Goal: Find specific page/section: Find specific page/section

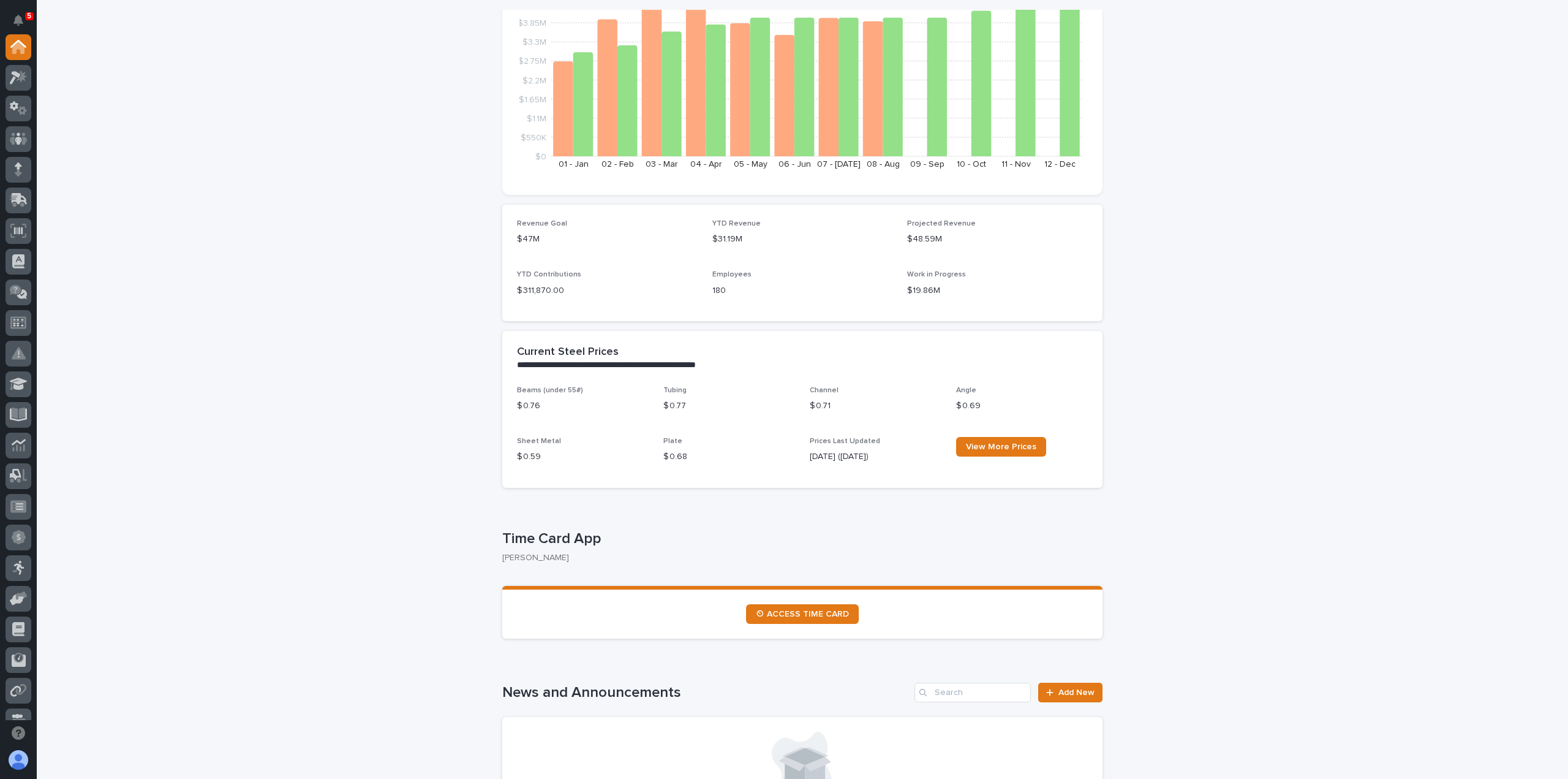
scroll to position [245, 0]
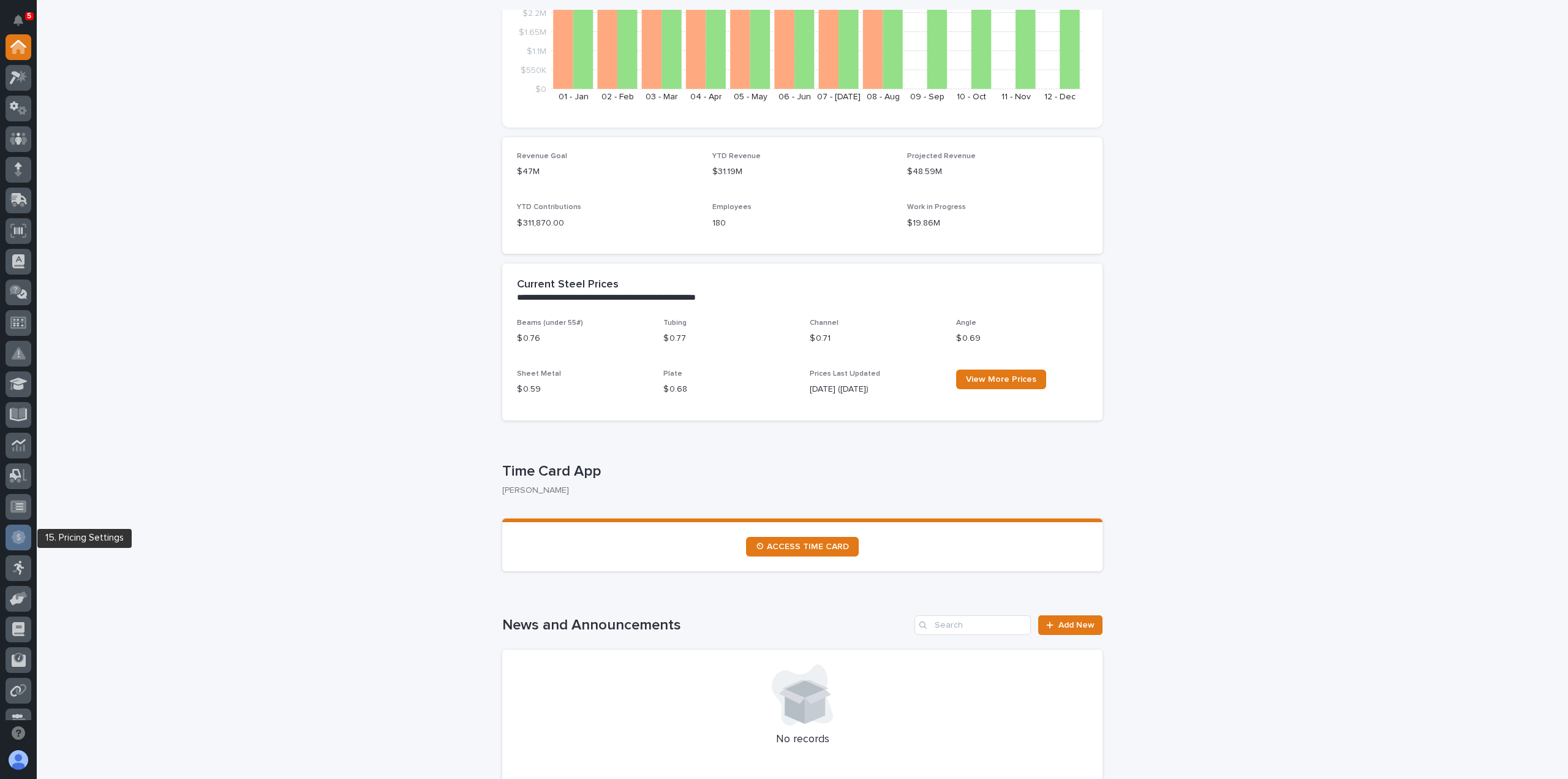
click at [22, 545] on div at bounding box center [18, 537] width 25 height 25
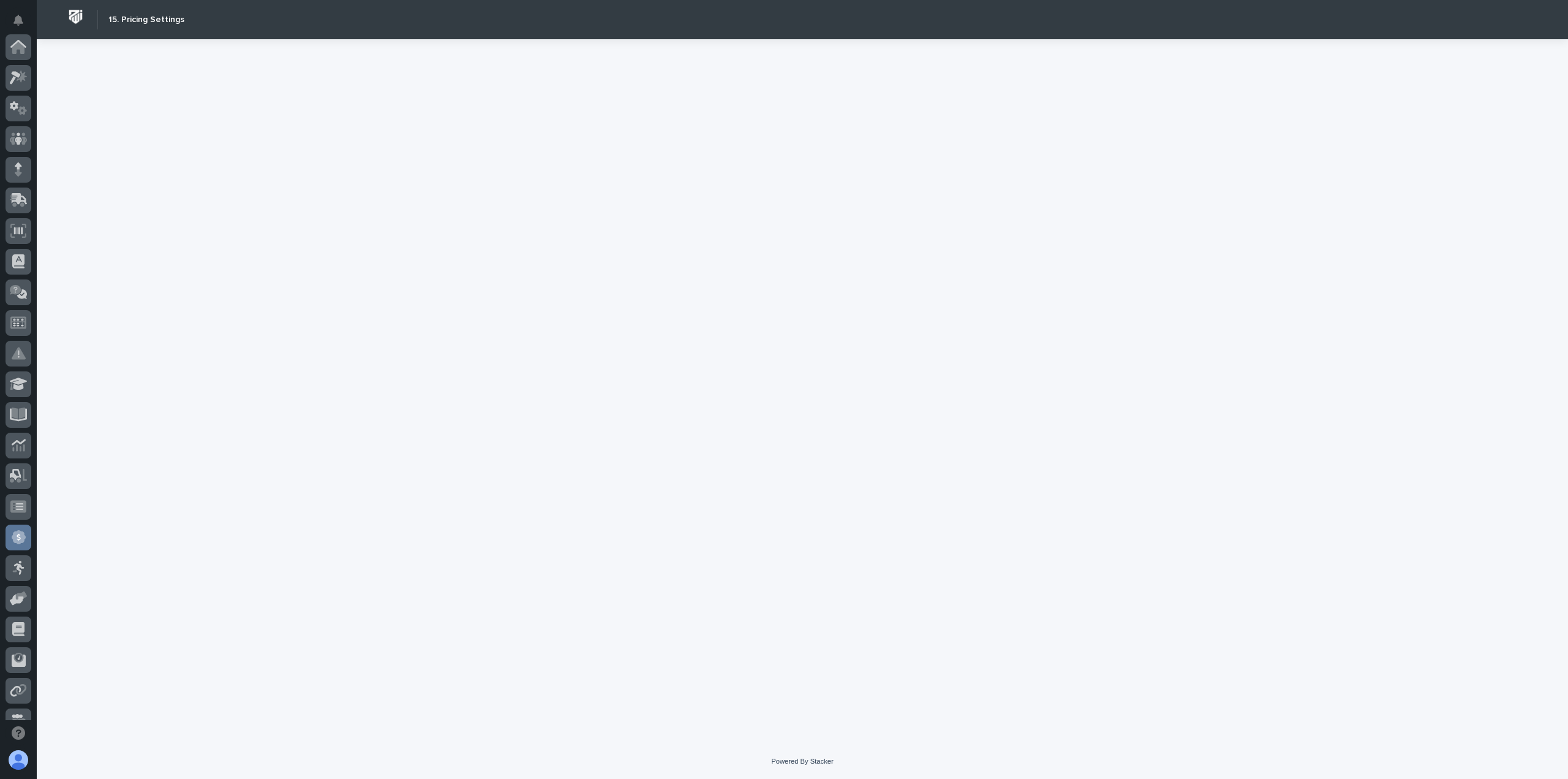
scroll to position [264, 0]
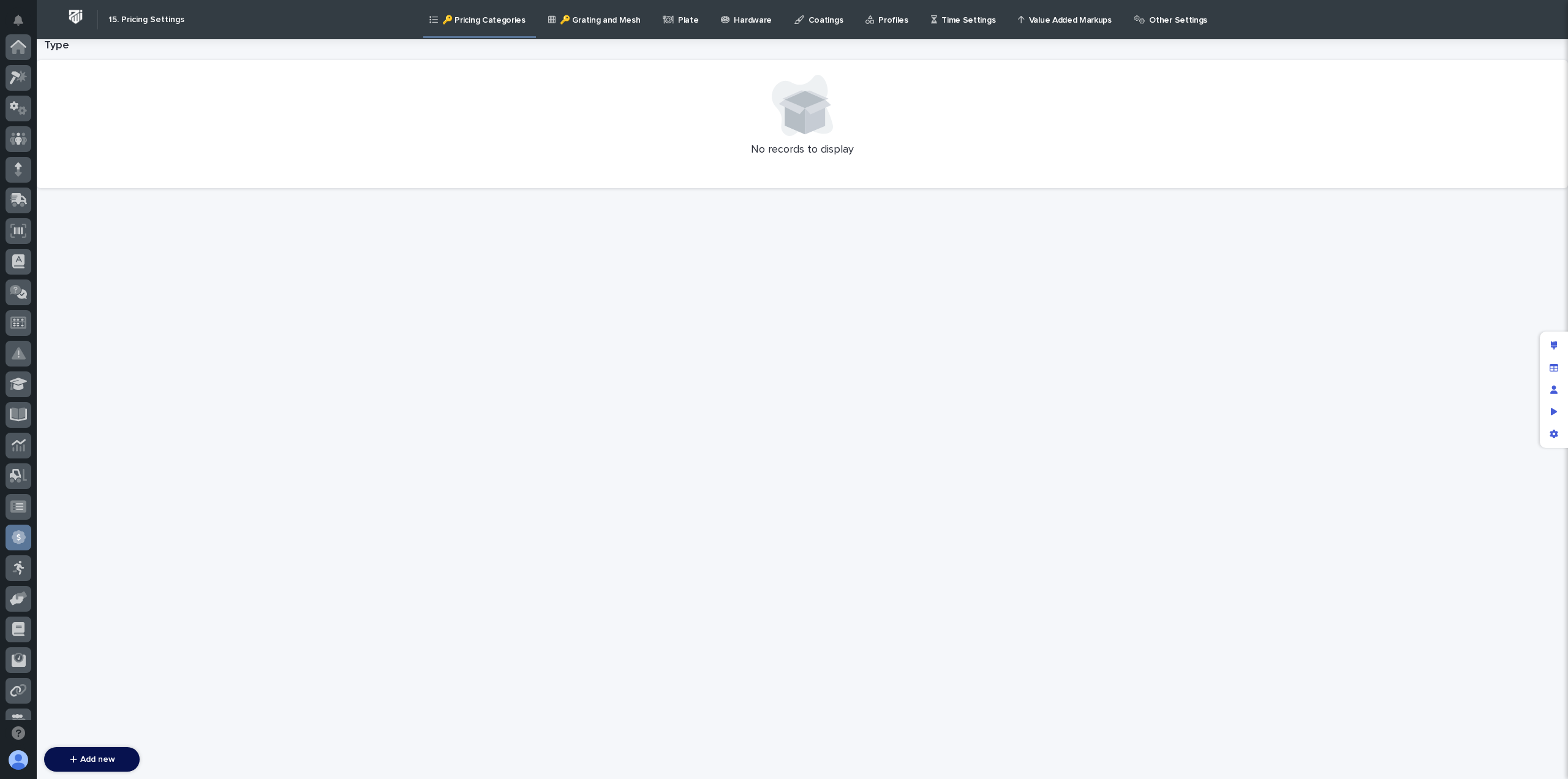
scroll to position [264, 0]
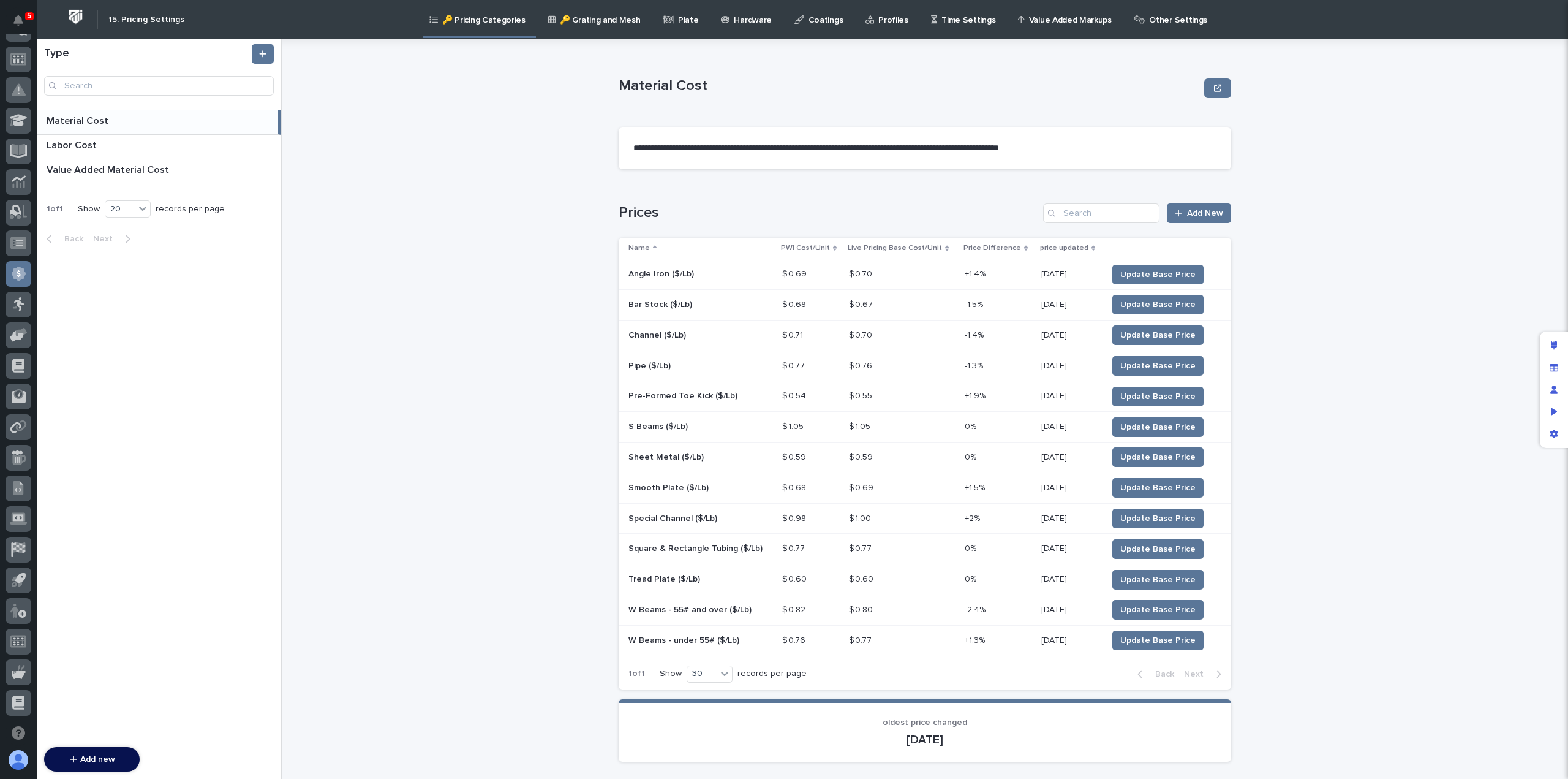
click at [1162, 21] on p "Other Settings" at bounding box center [1178, 12] width 58 height 25
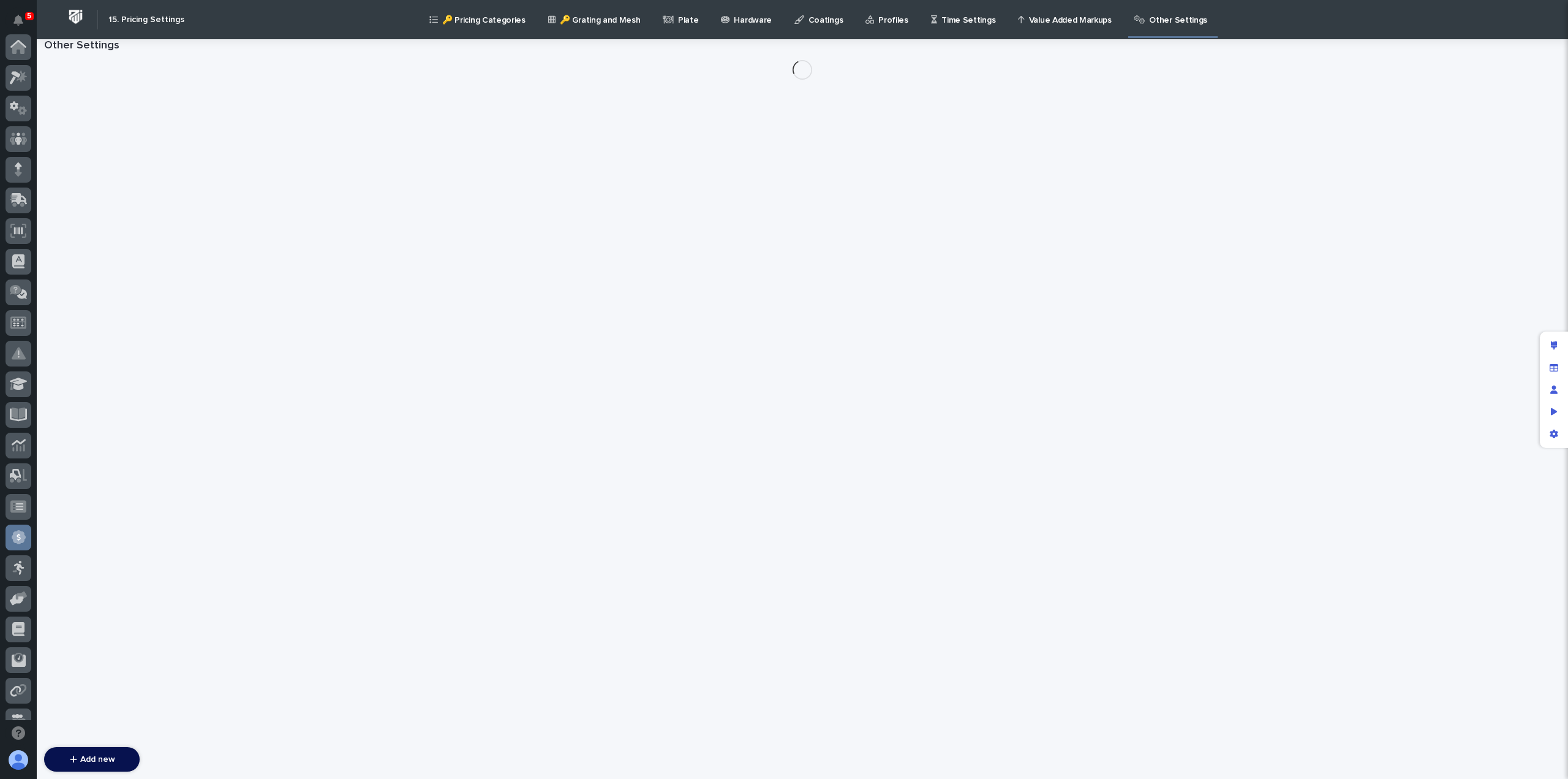
scroll to position [264, 0]
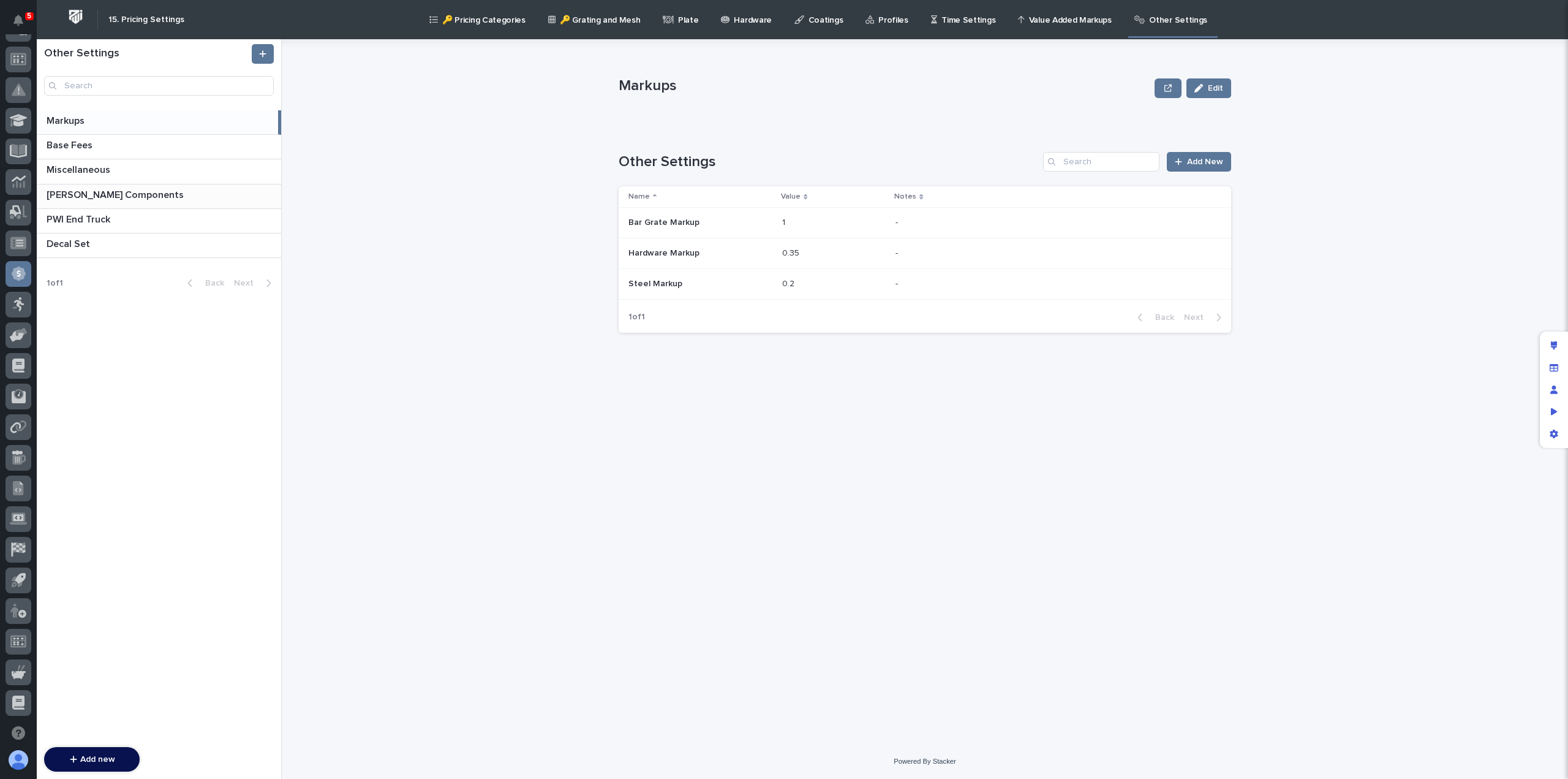
click at [101, 194] on p "Starke Components" at bounding box center [117, 194] width 140 height 14
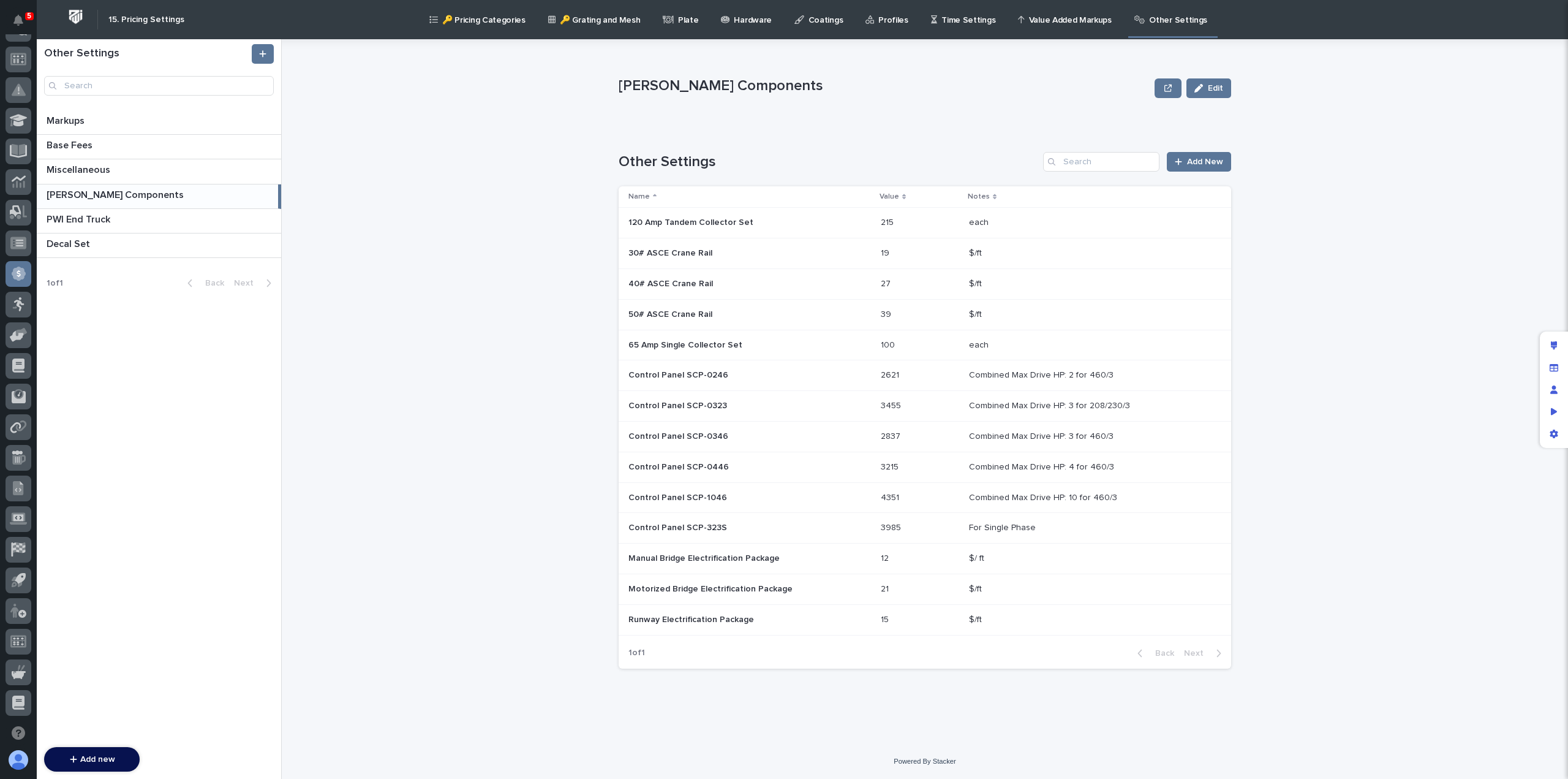
click at [721, 405] on p "Control Panel SCP-0323" at bounding box center [679, 404] width 101 height 13
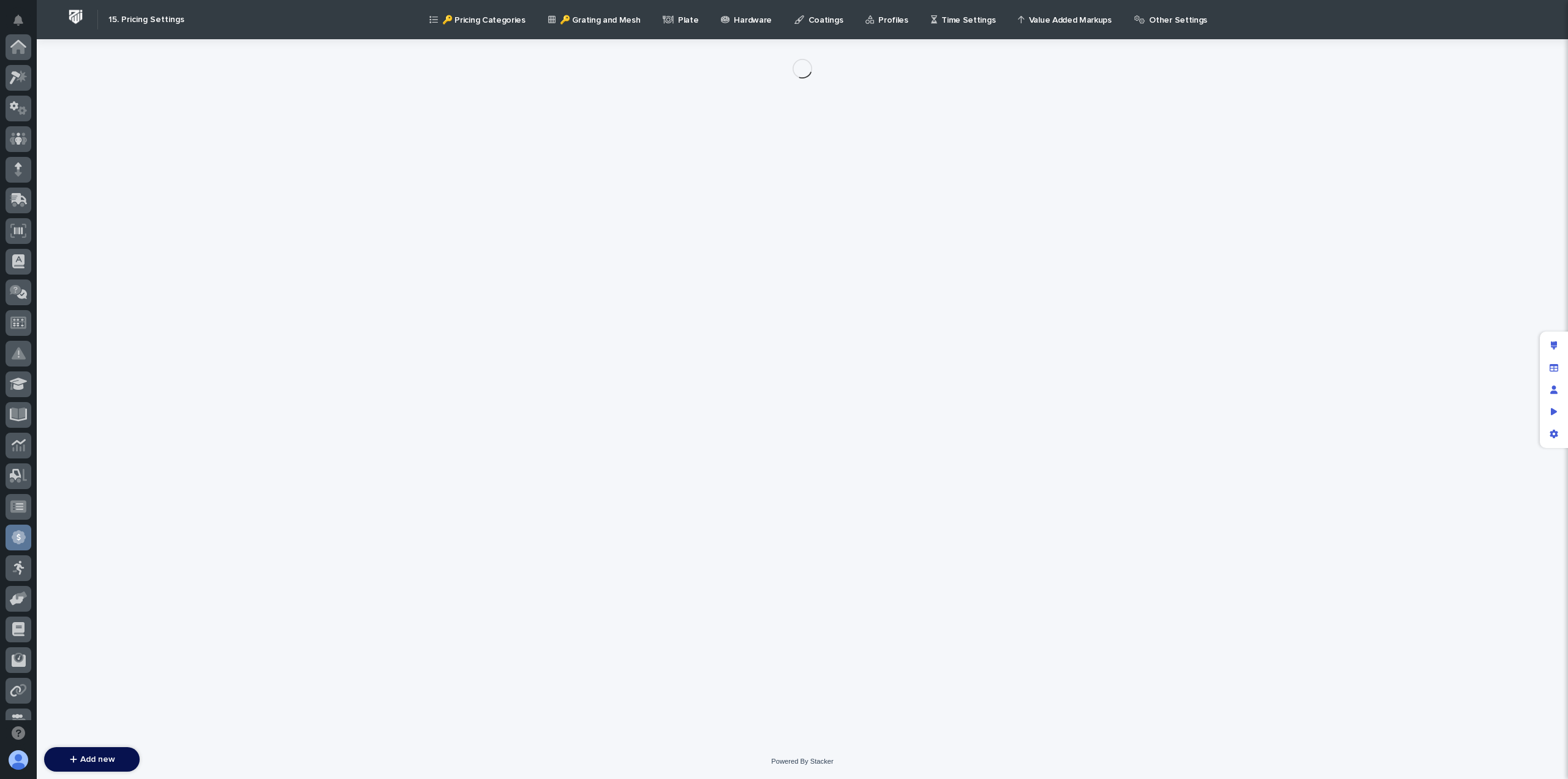
scroll to position [264, 0]
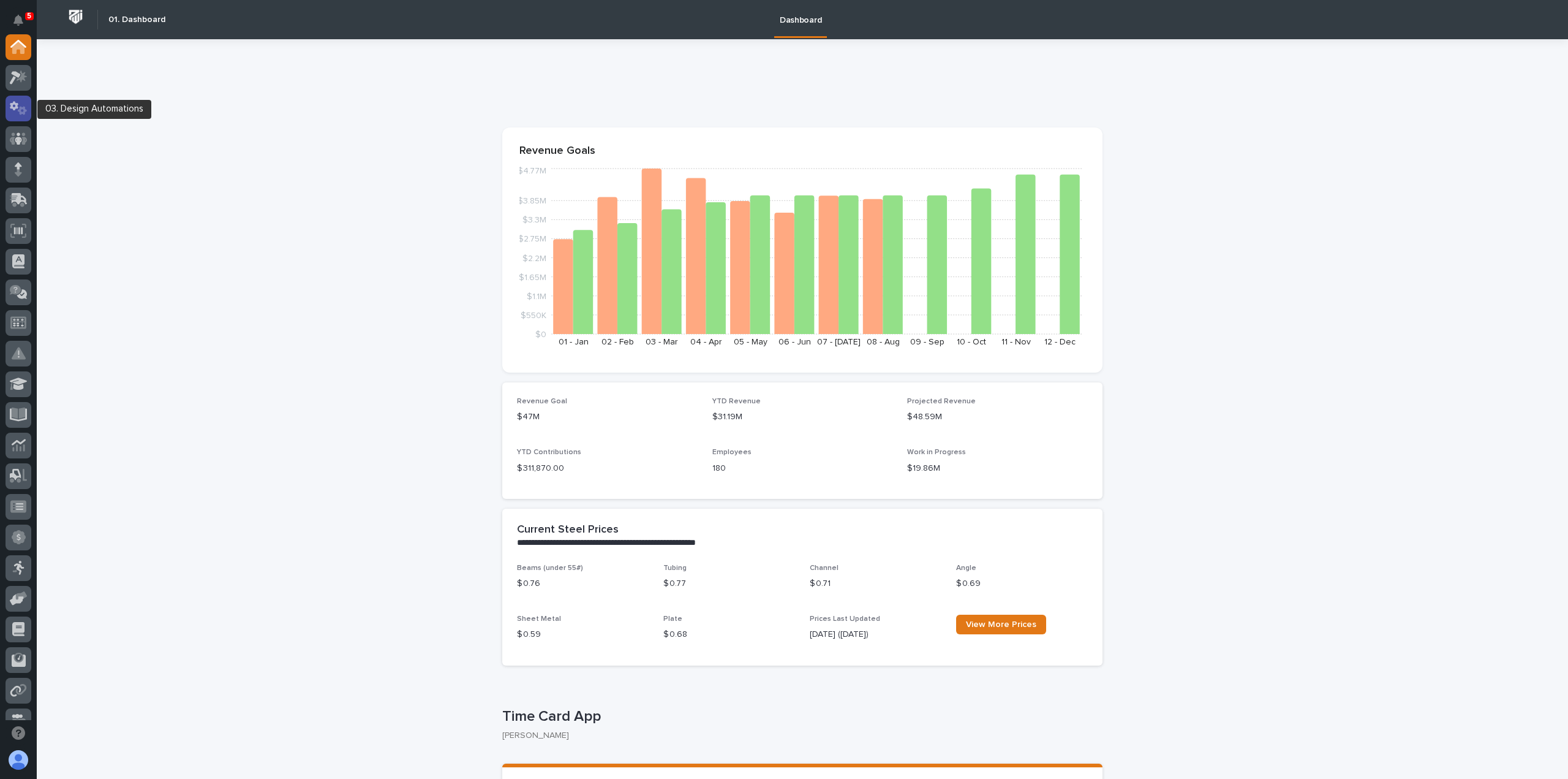
click at [25, 111] on icon at bounding box center [22, 110] width 9 height 8
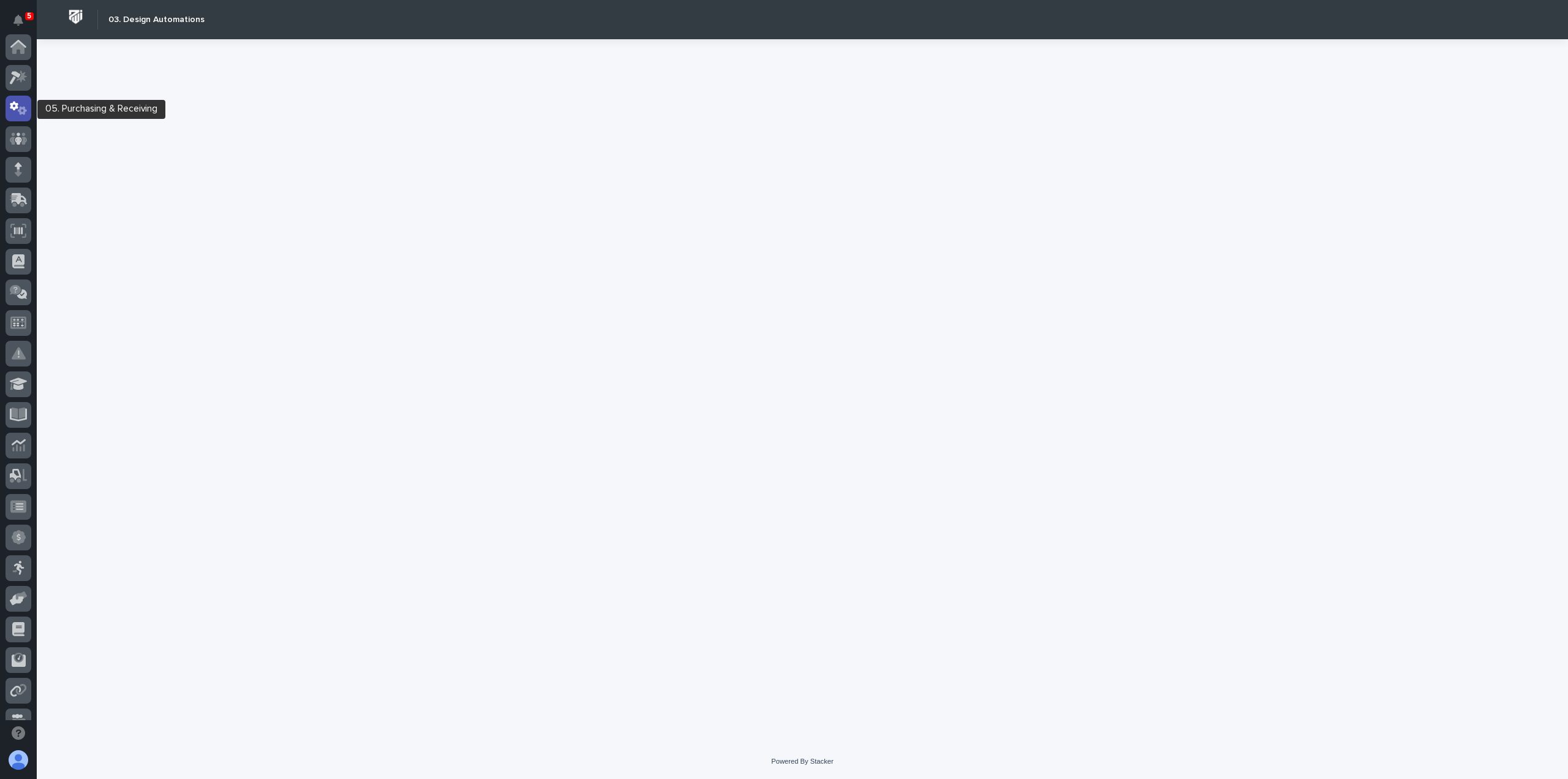
scroll to position [61, 0]
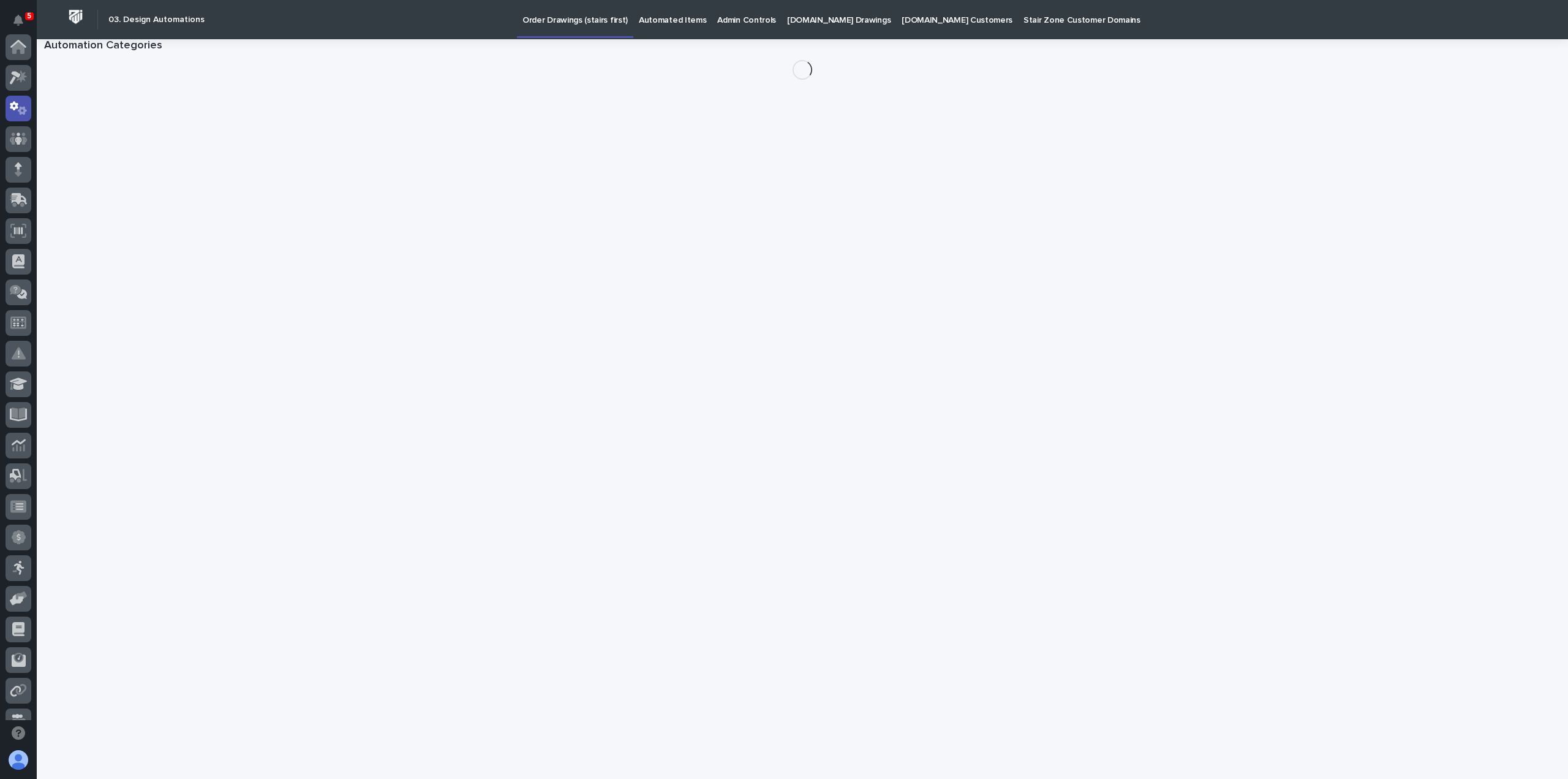
scroll to position [61, 0]
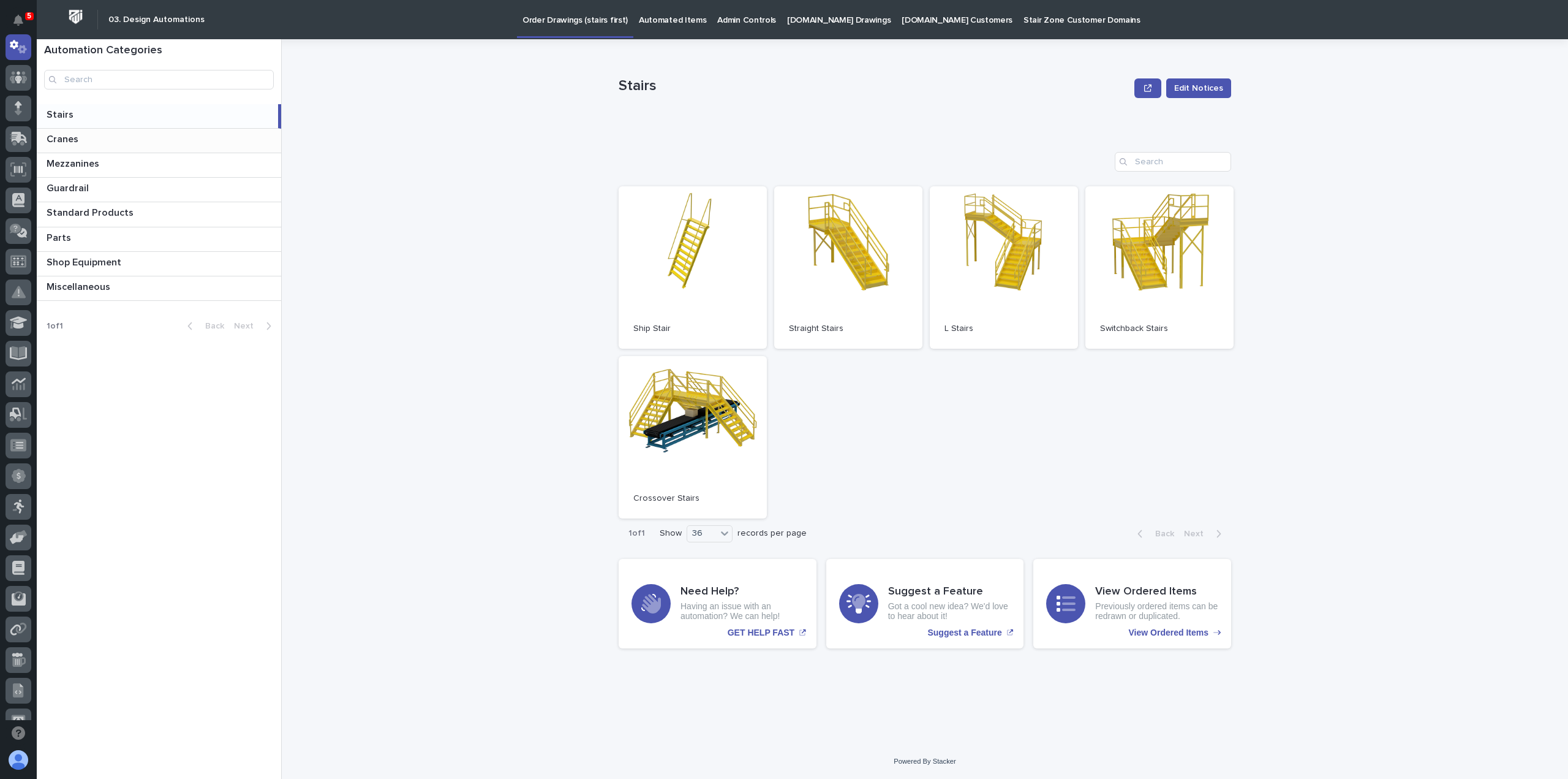
click at [106, 135] on p at bounding box center [161, 139] width 230 height 12
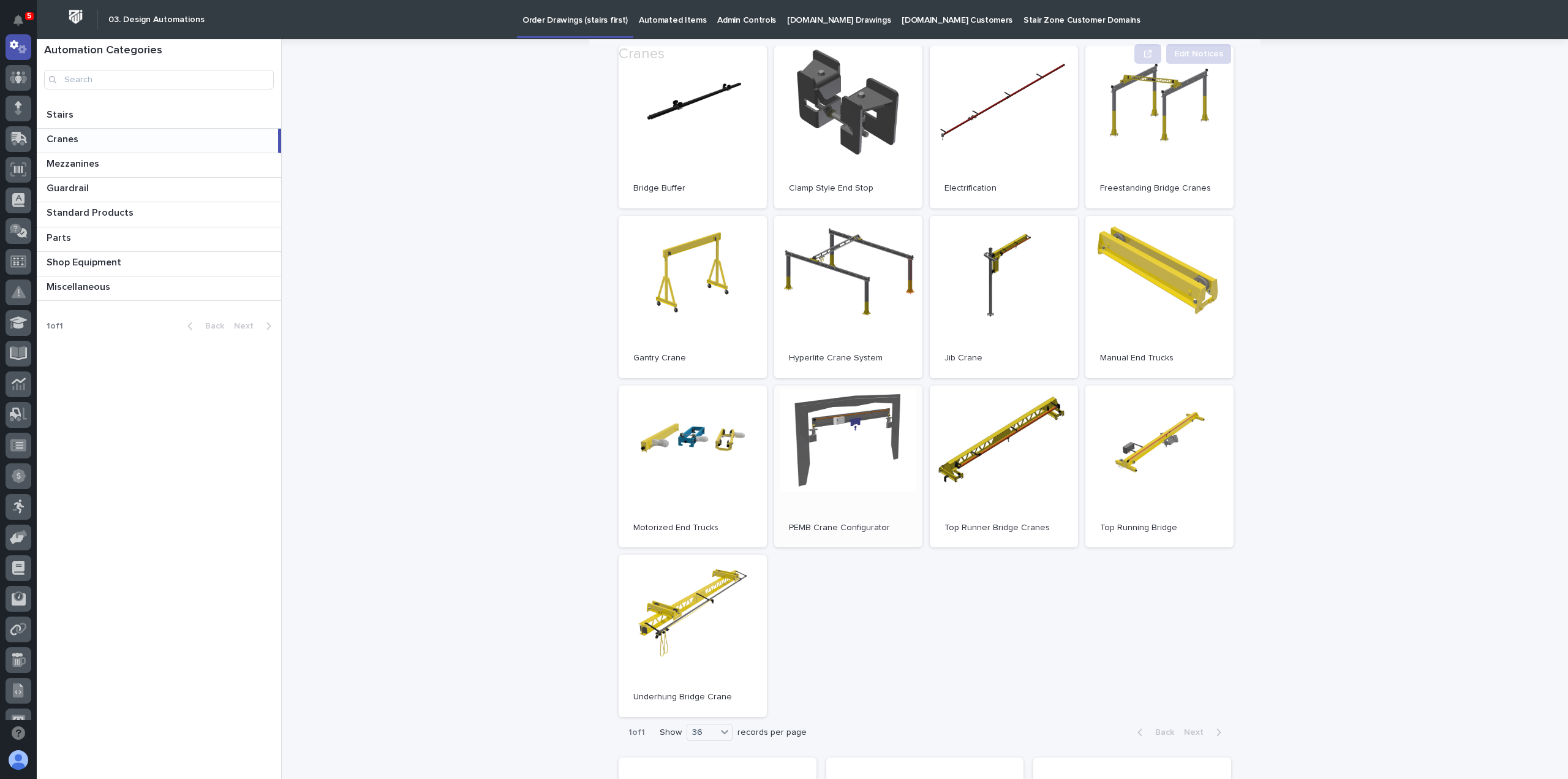
scroll to position [184, 0]
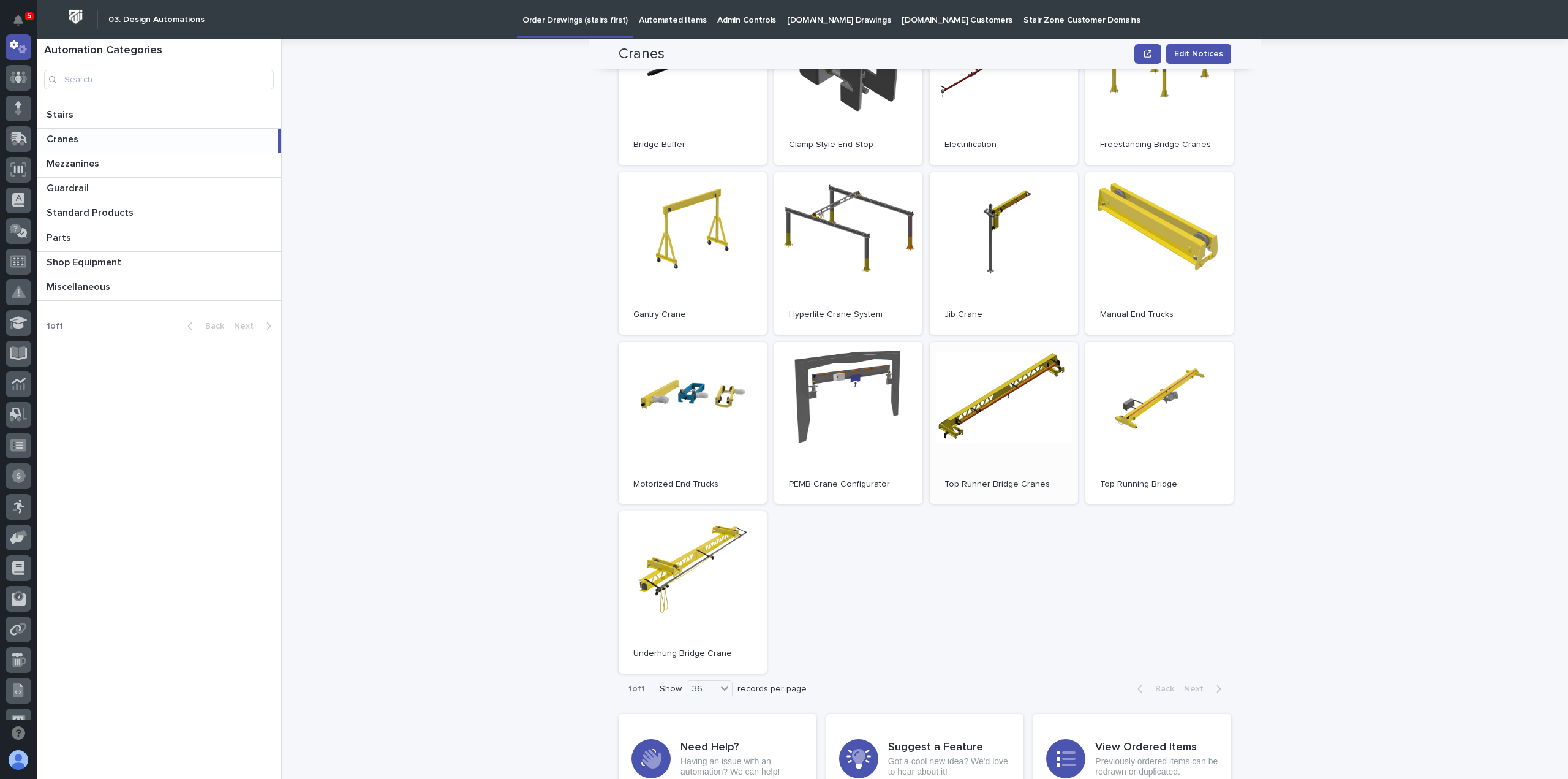
click at [979, 408] on link "Open" at bounding box center [1004, 423] width 148 height 163
